Goal: Navigation & Orientation: Find specific page/section

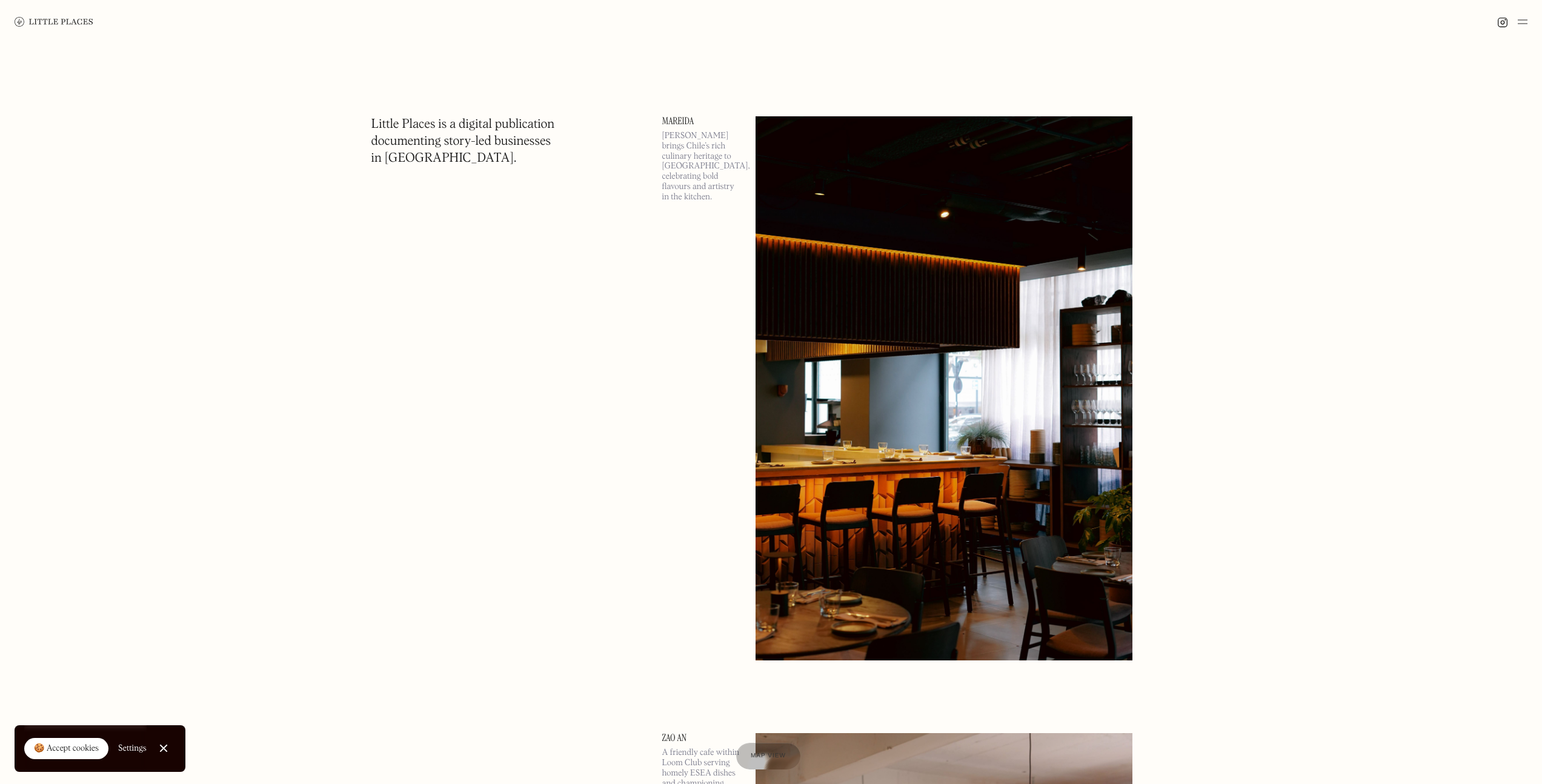
click at [52, 27] on link at bounding box center [53, 22] width 79 height 44
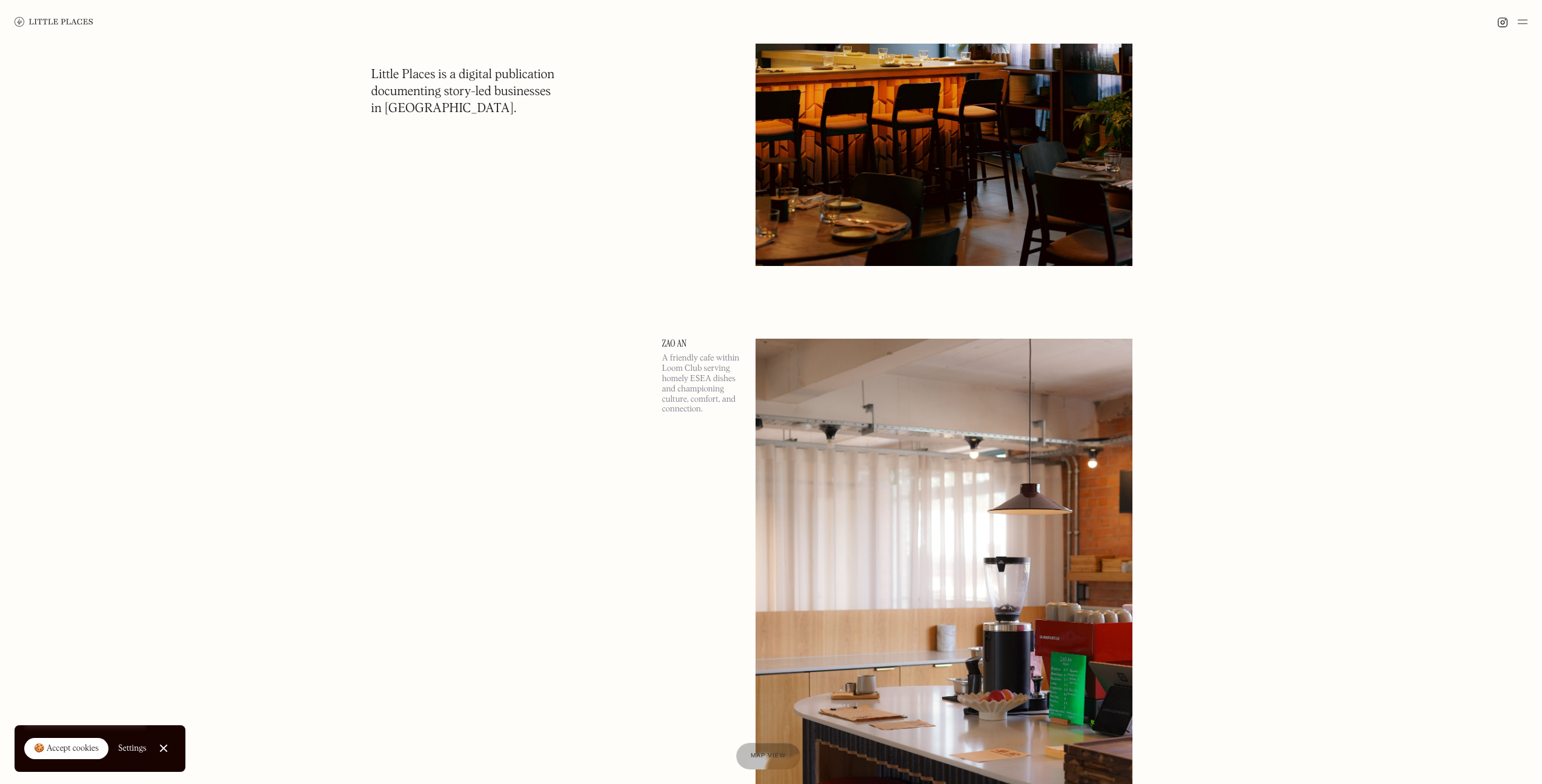
scroll to position [458, 0]
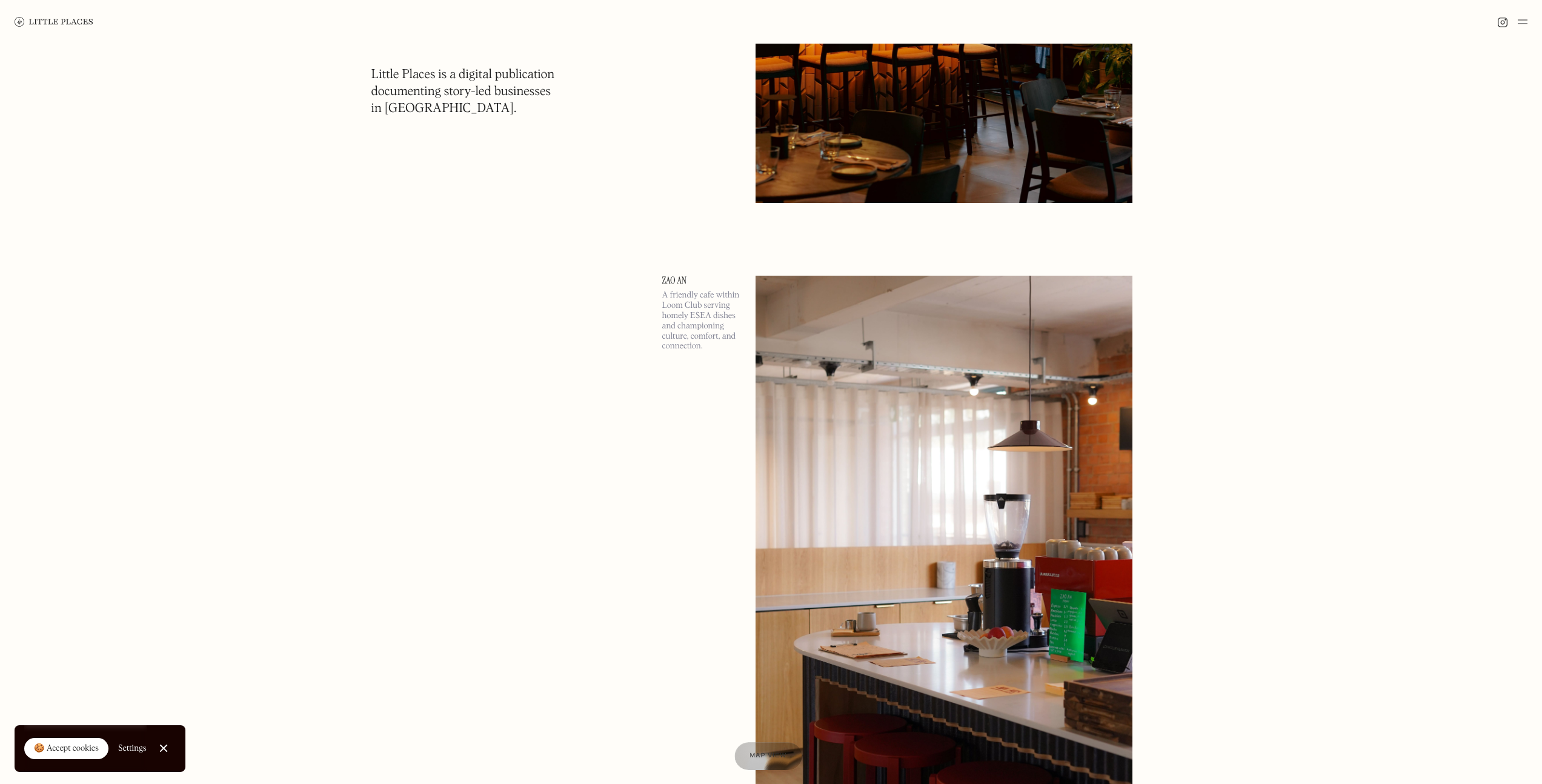
click at [754, 749] on link "Map view" at bounding box center [767, 756] width 67 height 27
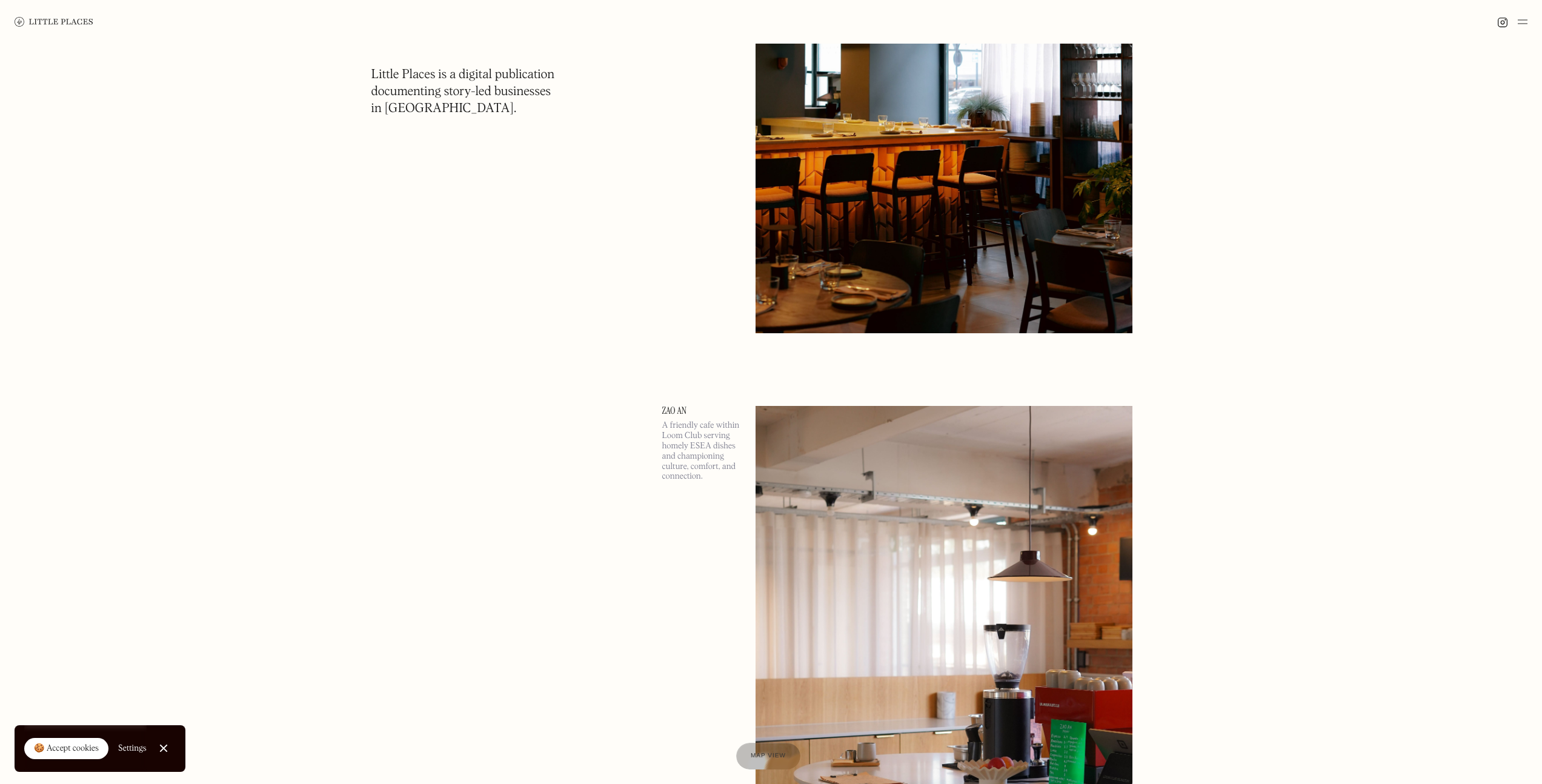
scroll to position [174, 0]
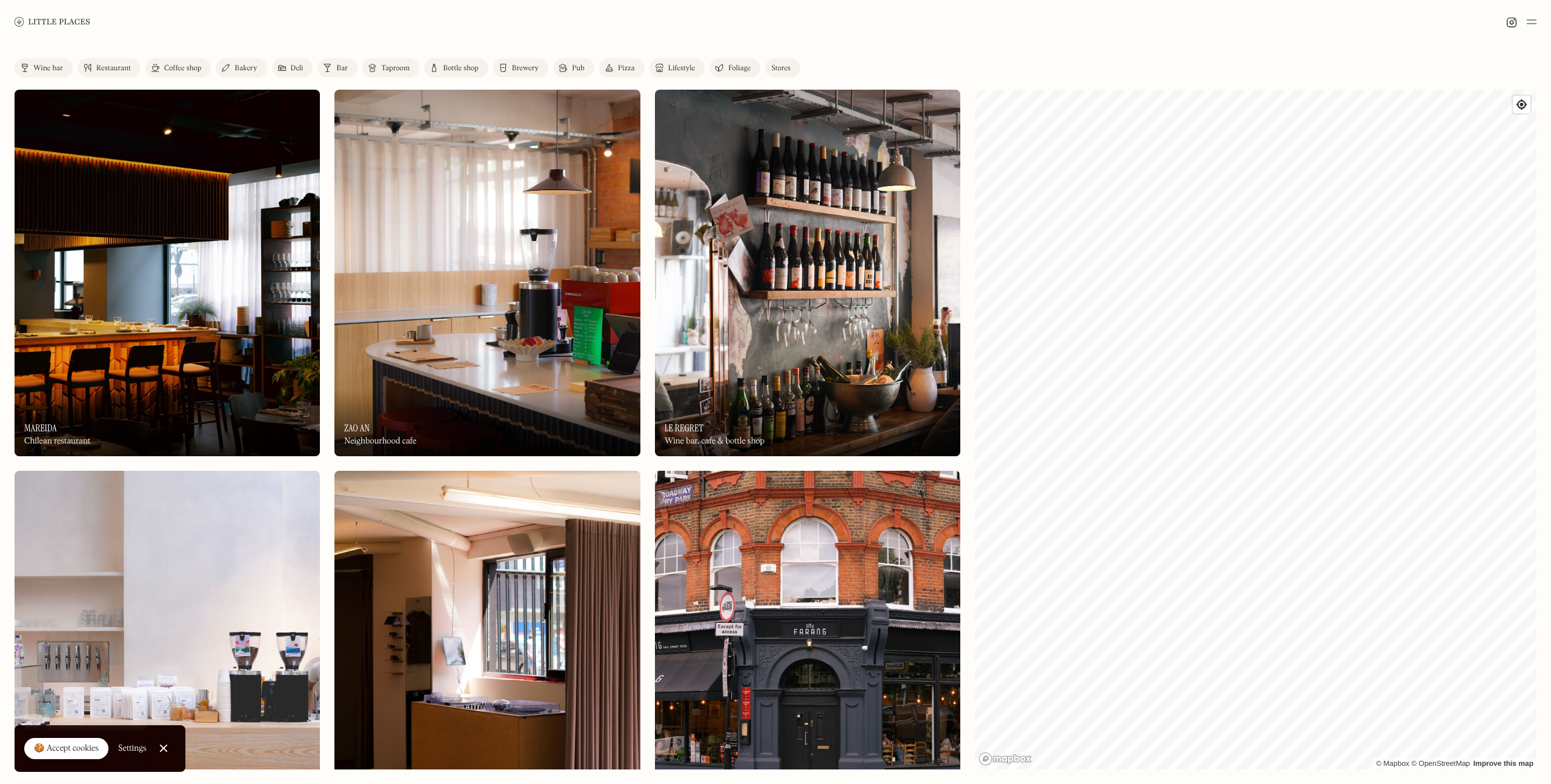
click at [166, 743] on link "Close Cookie Popup" at bounding box center [164, 748] width 25 height 25
